Goal: Use online tool/utility: Utilize a website feature to perform a specific function

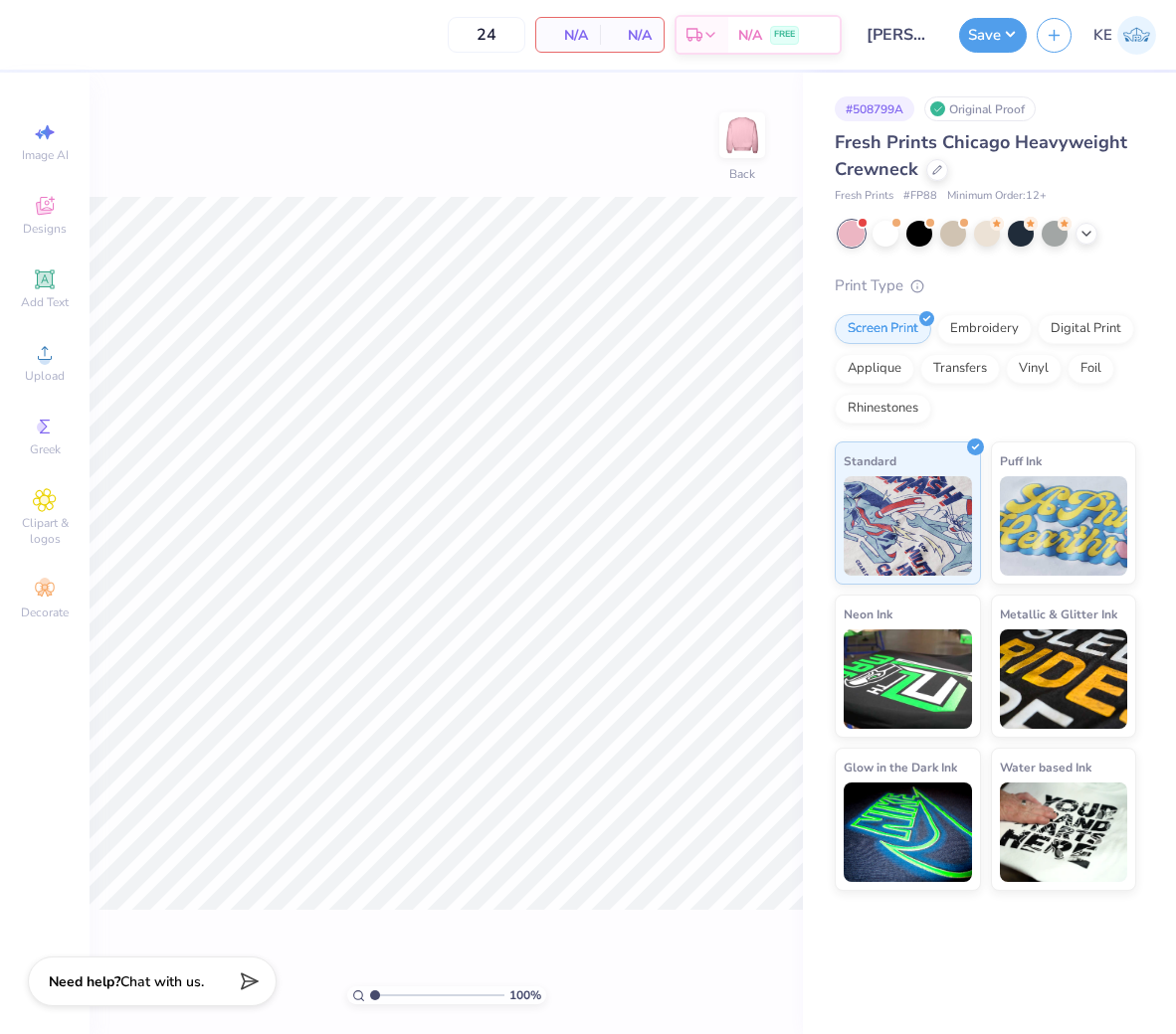
click at [44, 359] on circle at bounding box center [44, 359] width 11 height 11
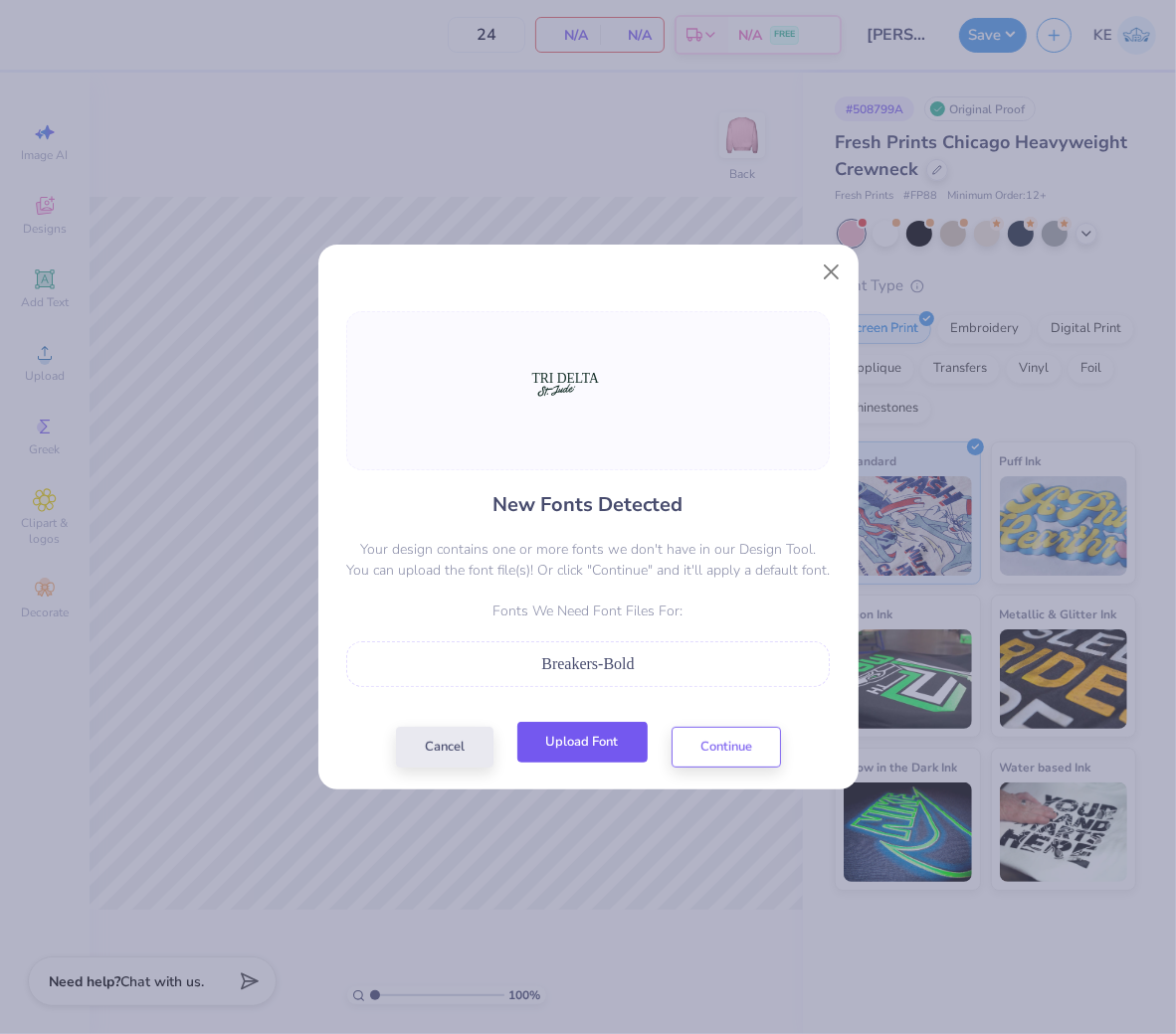
click at [564, 747] on button "Upload Font" at bounding box center [583, 742] width 130 height 41
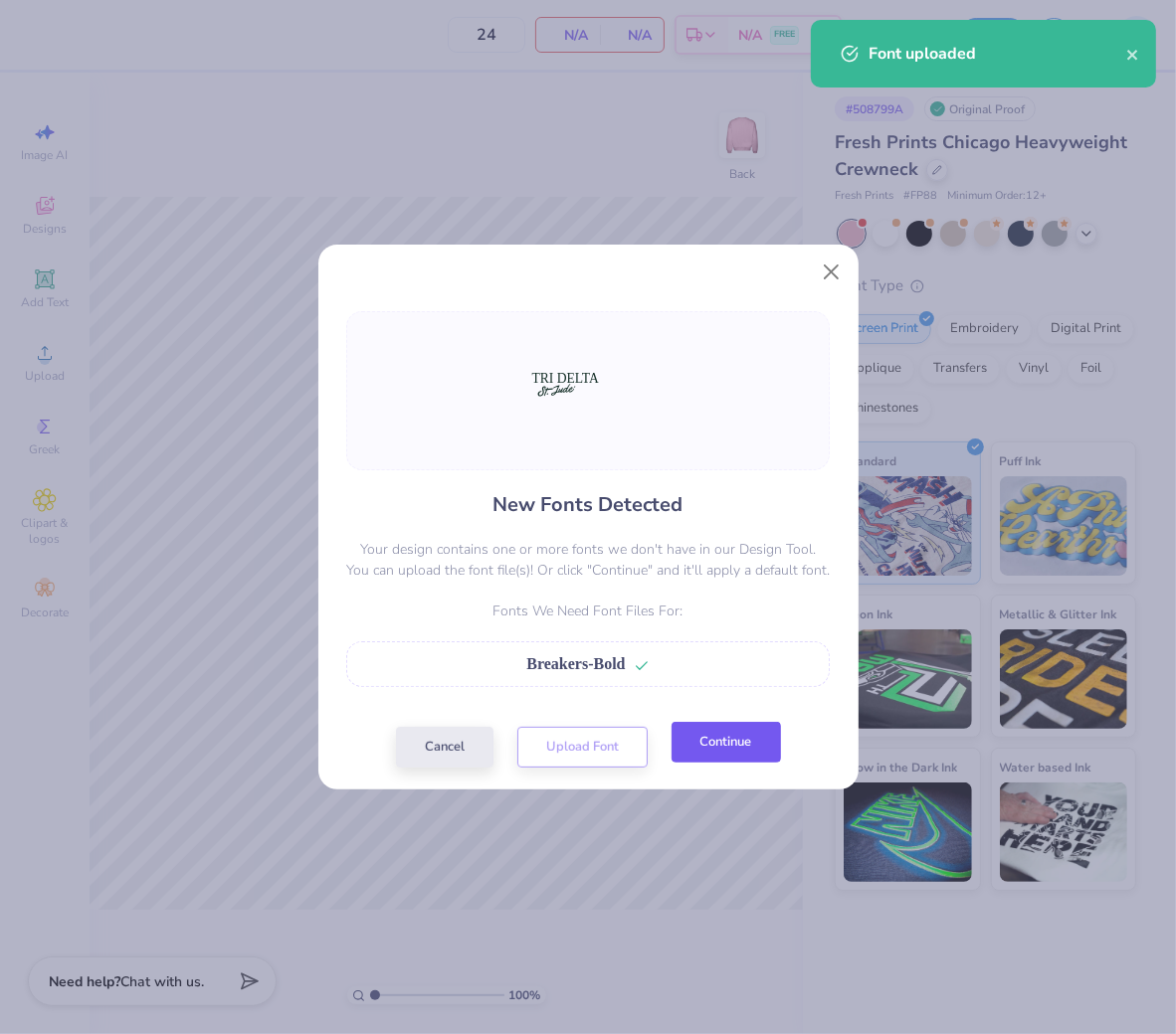
click at [734, 744] on button "Continue" at bounding box center [726, 742] width 110 height 41
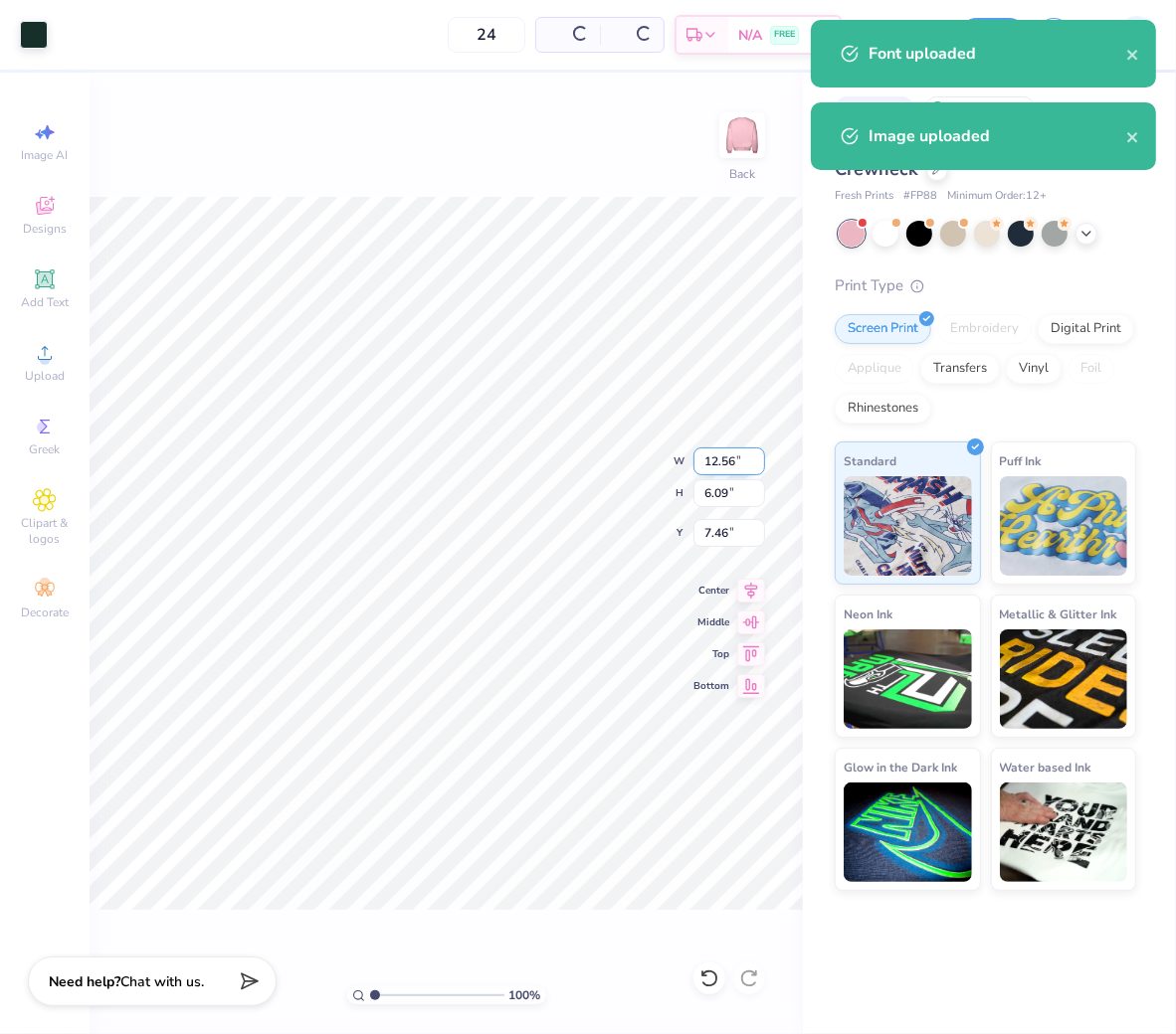
click at [721, 455] on input "12.56" at bounding box center [729, 462] width 72 height 28
type input "11.00"
type input "5.33"
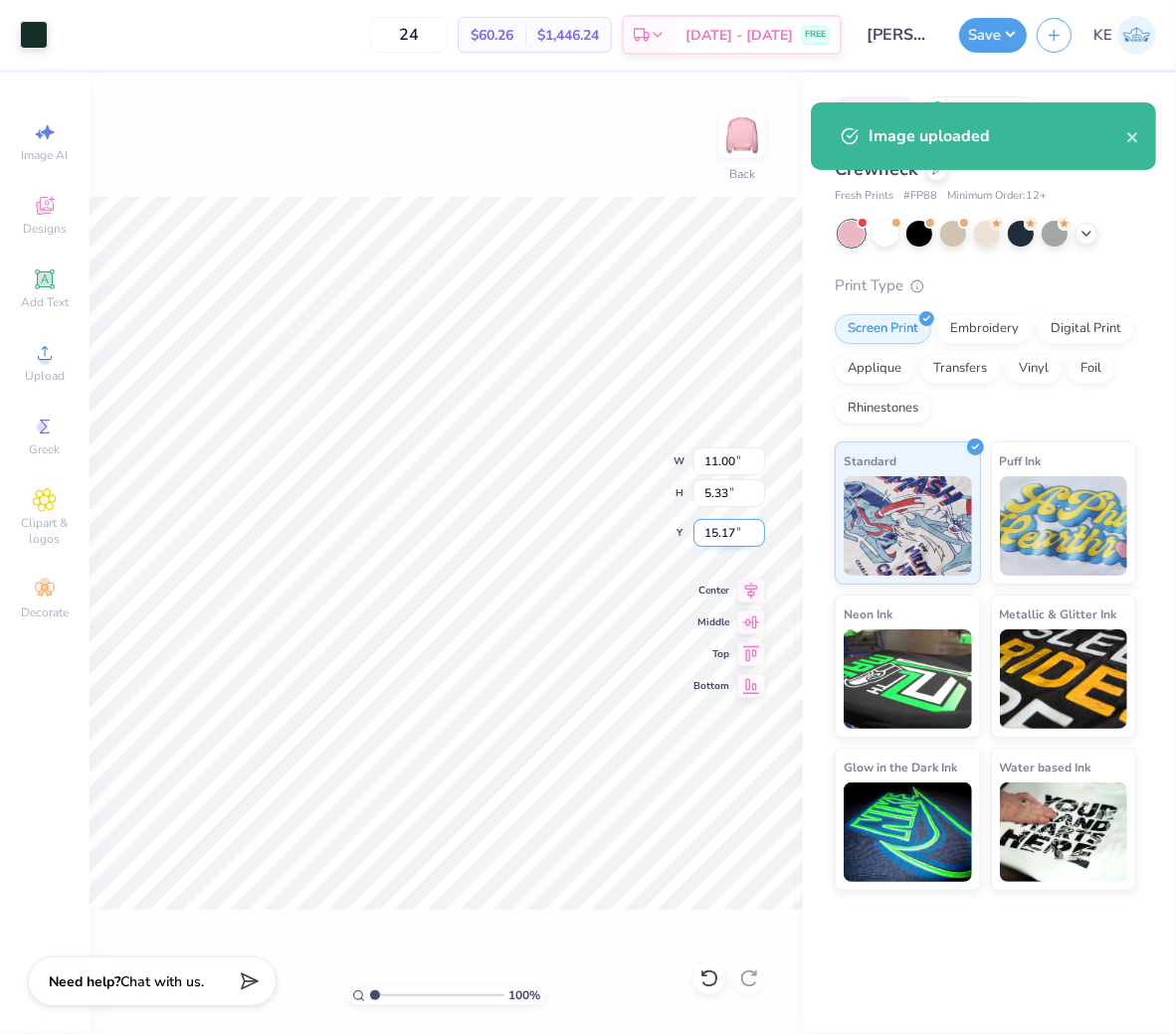
click at [724, 533] on input "15.17" at bounding box center [729, 533] width 72 height 28
type input "3.00"
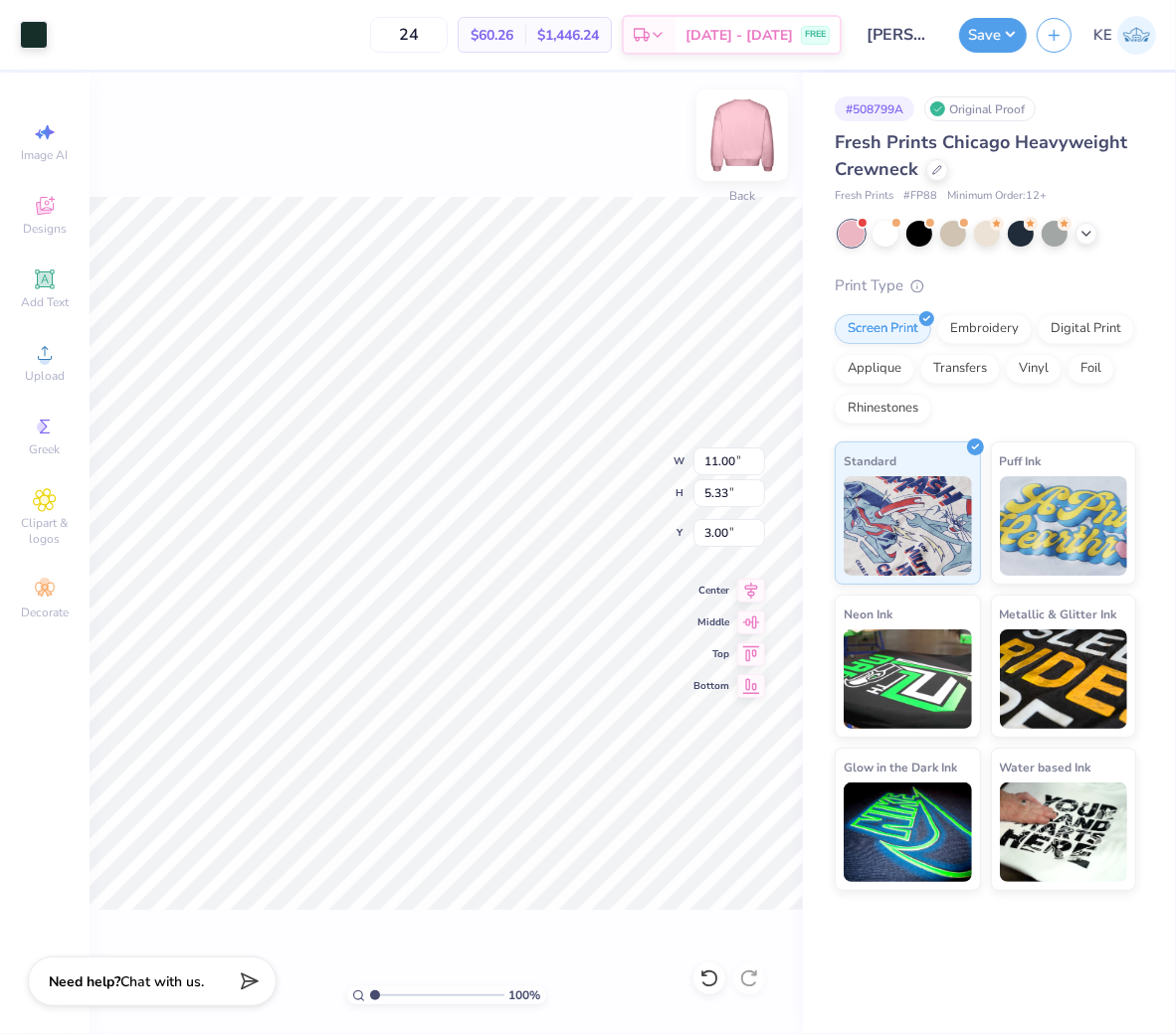
click at [746, 145] on img at bounding box center [742, 136] width 80 height 80
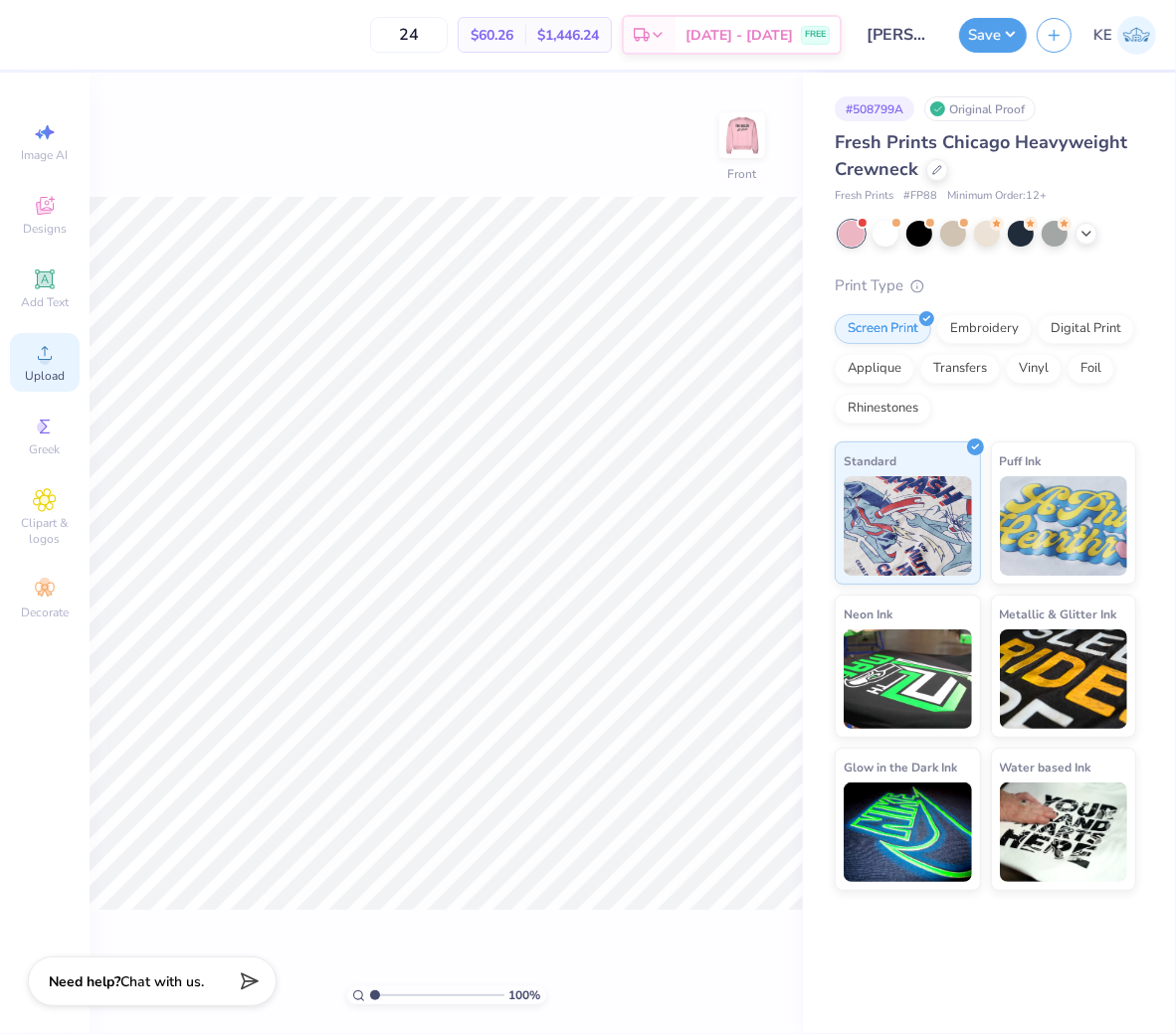
click at [47, 355] on icon at bounding box center [45, 354] width 24 height 24
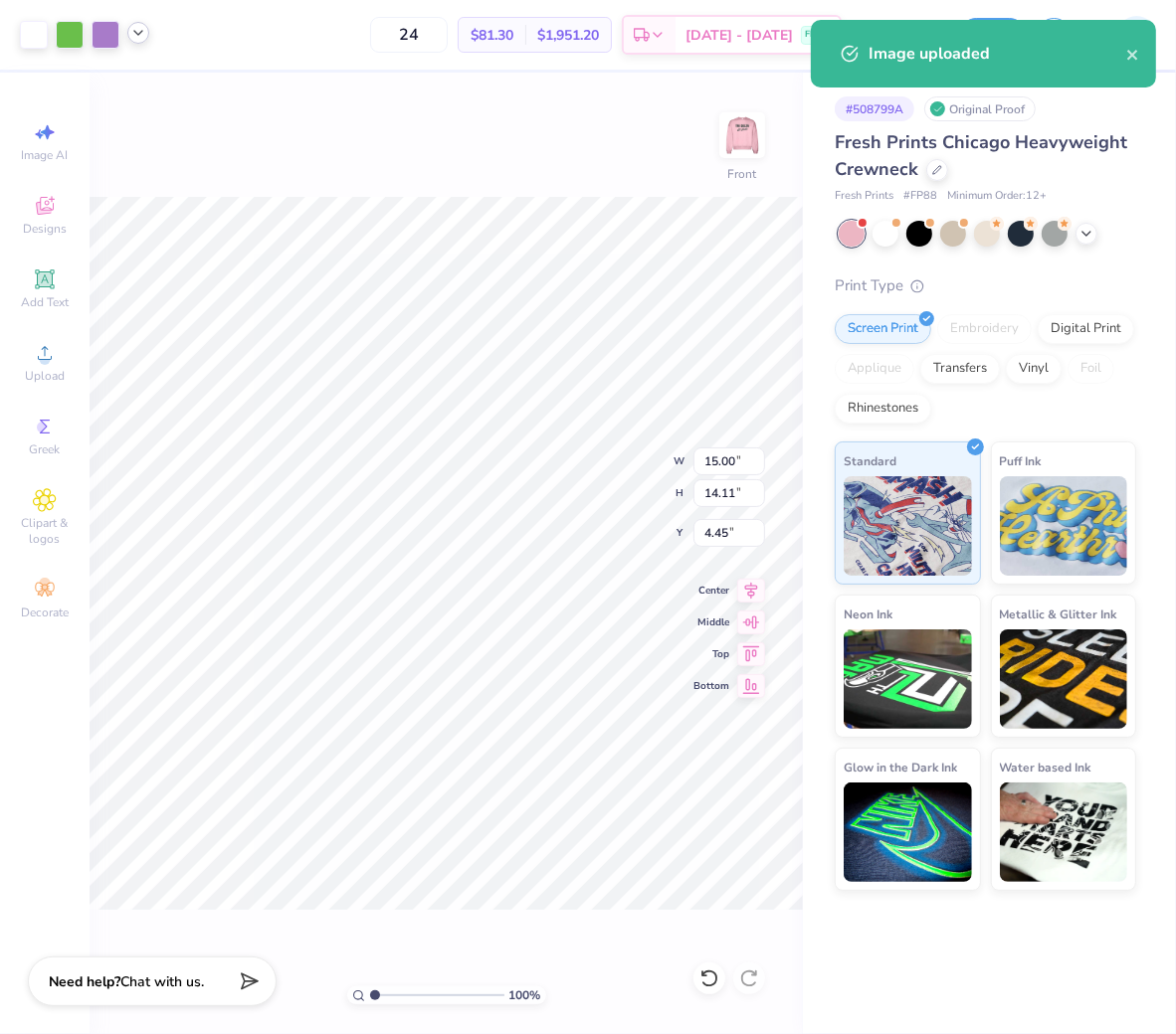
click at [146, 38] on div at bounding box center [138, 33] width 22 height 22
click at [135, 34] on icon at bounding box center [138, 33] width 16 height 16
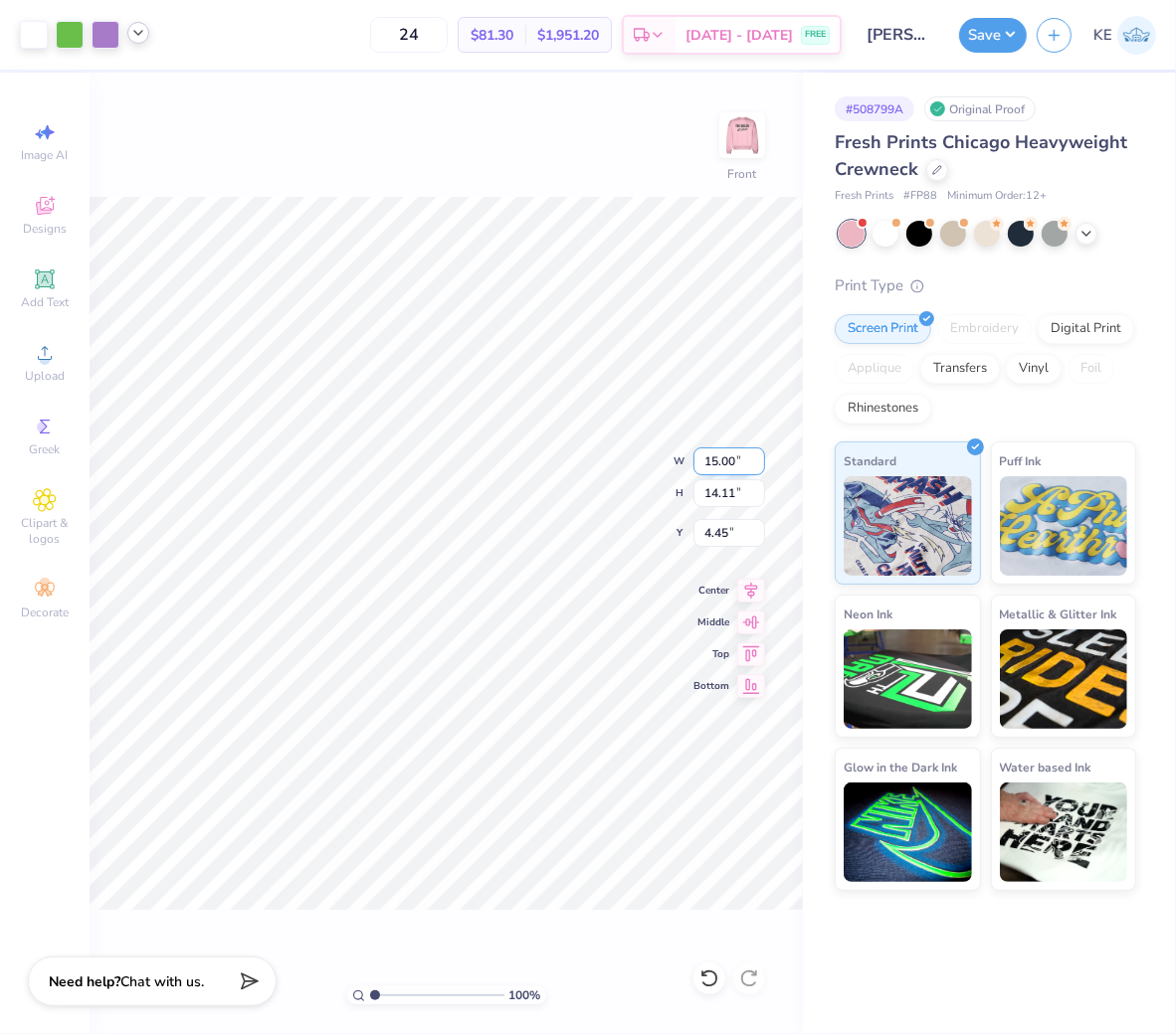
click at [711, 470] on input "15.00" at bounding box center [729, 462] width 72 height 28
type input "12.5"
type input "3"
type input "12.50"
type input "11.76"
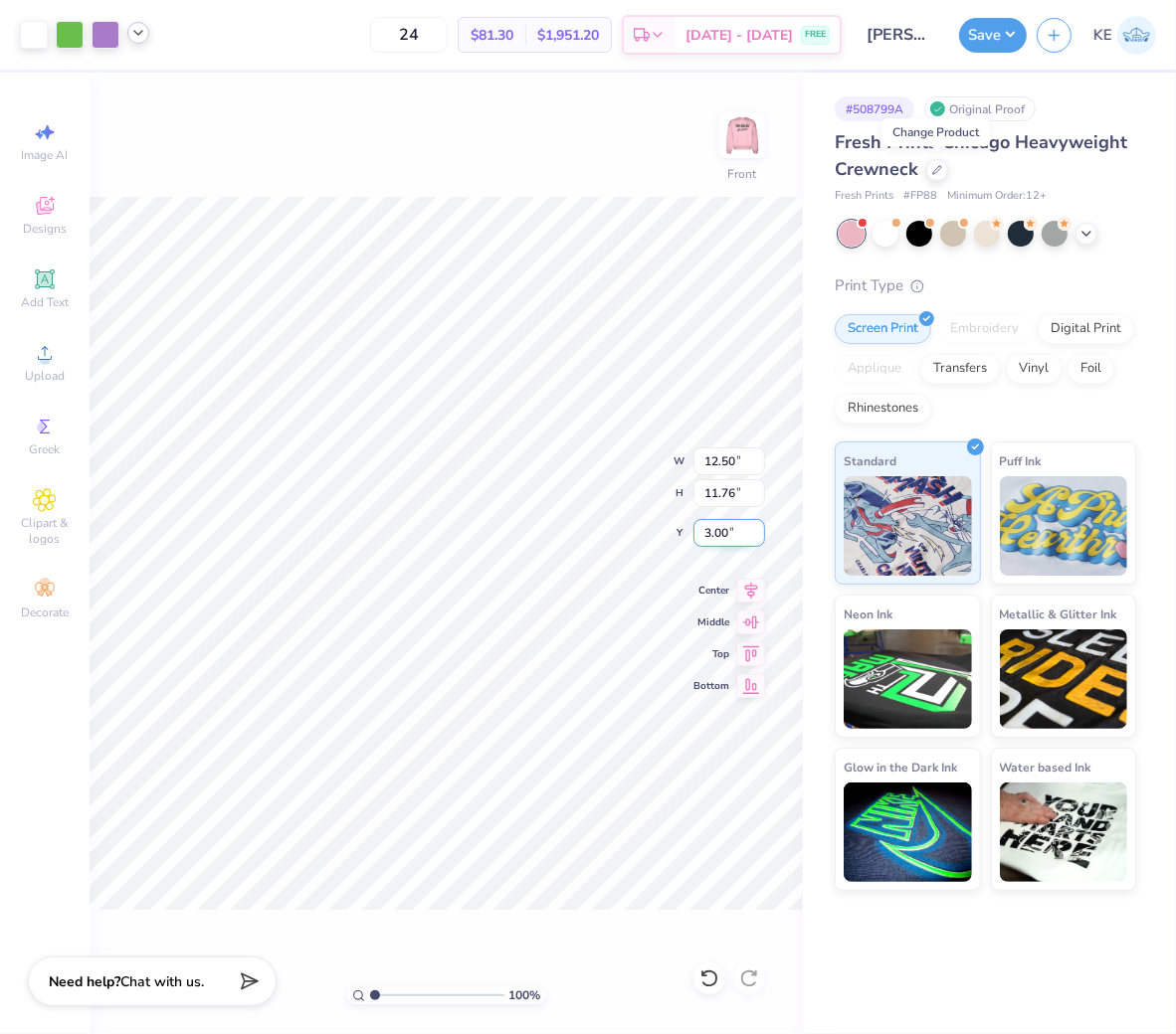
click at [716, 537] on input "3.00" at bounding box center [729, 533] width 72 height 28
type input "3"
click at [988, 37] on button "Save" at bounding box center [993, 32] width 68 height 35
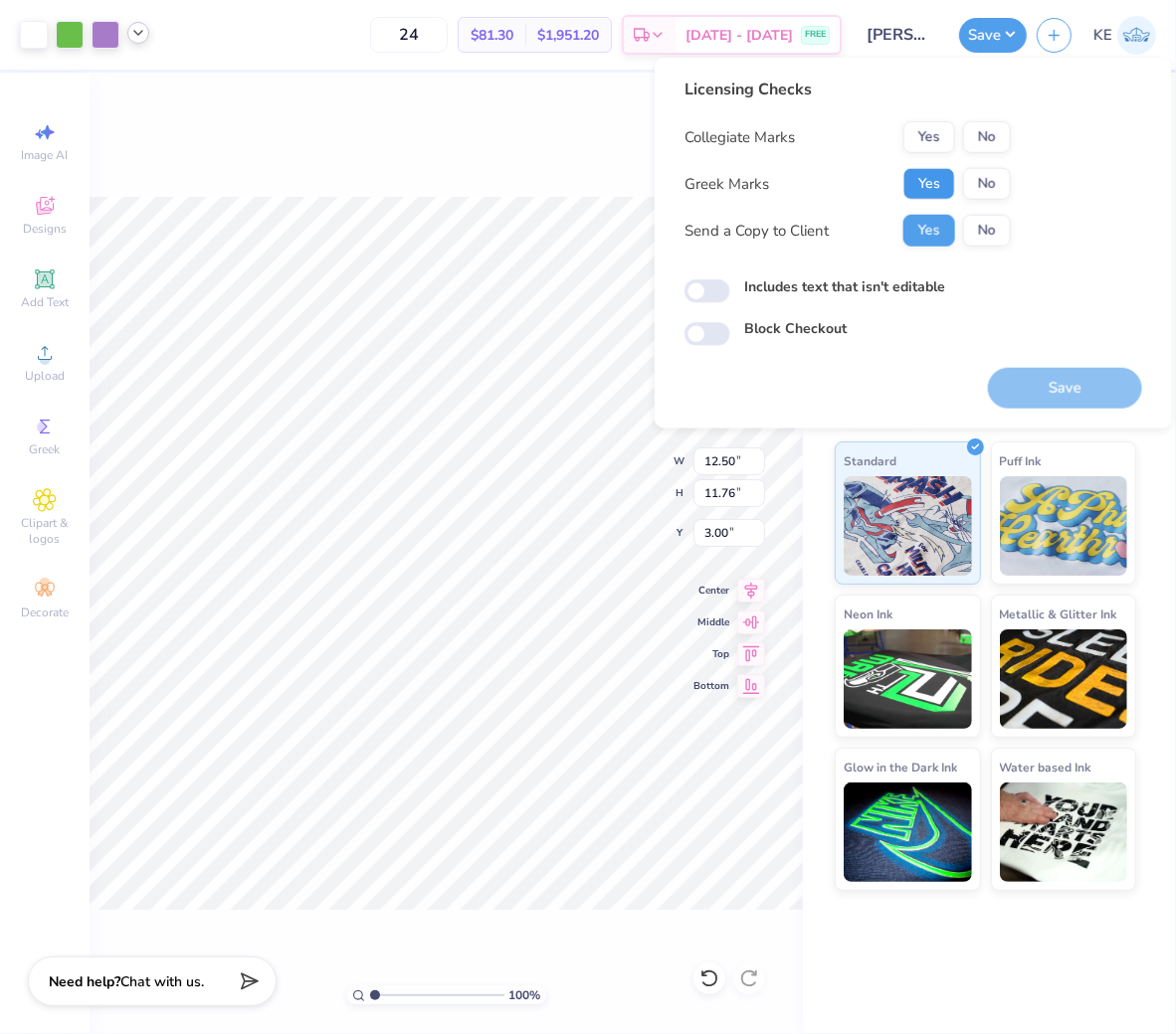
drag, startPoint x: 928, startPoint y: 182, endPoint x: 962, endPoint y: 155, distance: 43.4
click at [928, 182] on button "Yes" at bounding box center [929, 184] width 52 height 32
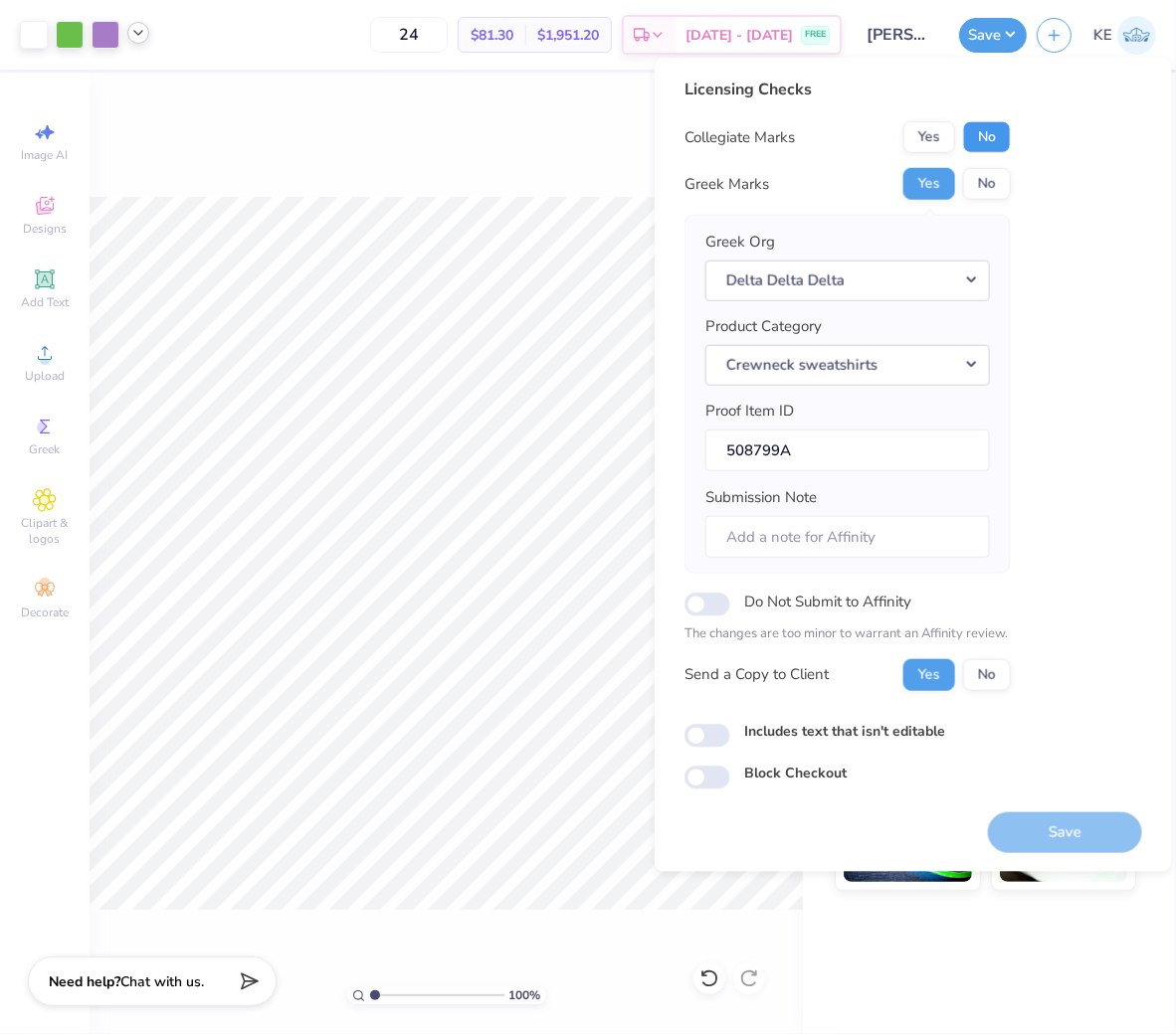
click at [991, 140] on button "No" at bounding box center [987, 137] width 48 height 32
click at [1095, 836] on button "Save" at bounding box center [1065, 831] width 154 height 41
